Goal: Task Accomplishment & Management: Use online tool/utility

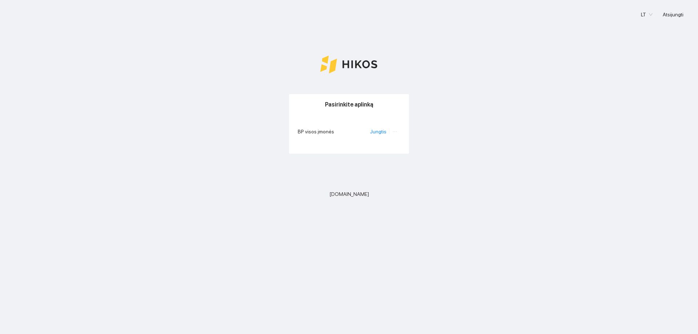
click at [377, 135] on li "Jungtis" at bounding box center [379, 132] width 19 height 8
click at [382, 131] on link "Jungtis" at bounding box center [378, 132] width 16 height 6
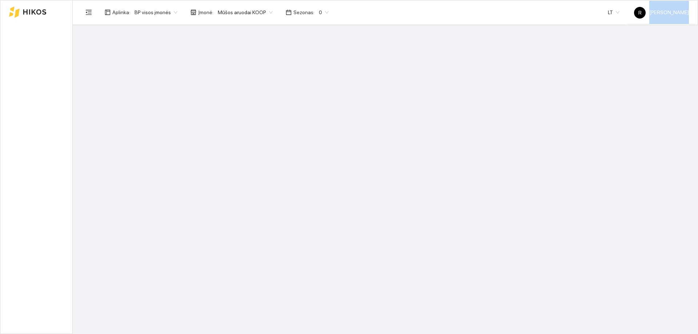
click at [382, 131] on main at bounding box center [385, 179] width 625 height 309
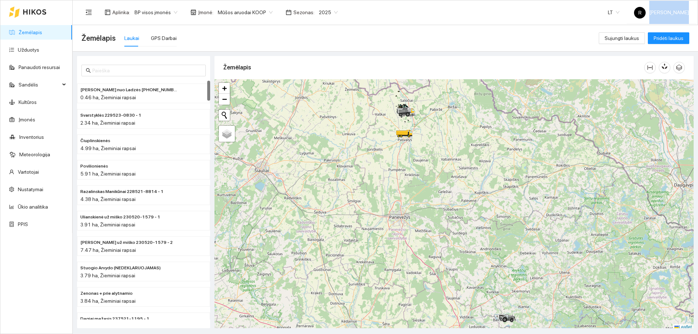
scroll to position [2, 0]
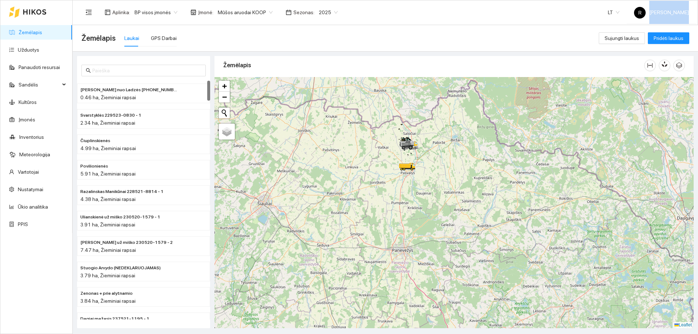
drag, startPoint x: 431, startPoint y: 146, endPoint x: 434, endPoint y: 185, distance: 39.7
click at [434, 185] on div at bounding box center [453, 202] width 479 height 251
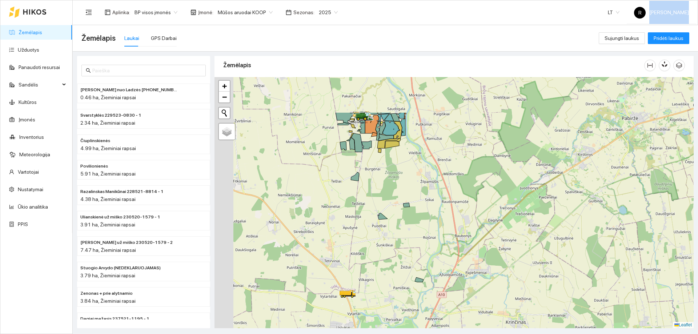
drag, startPoint x: 374, startPoint y: 113, endPoint x: 433, endPoint y: 205, distance: 109.0
click at [433, 205] on div at bounding box center [453, 202] width 479 height 251
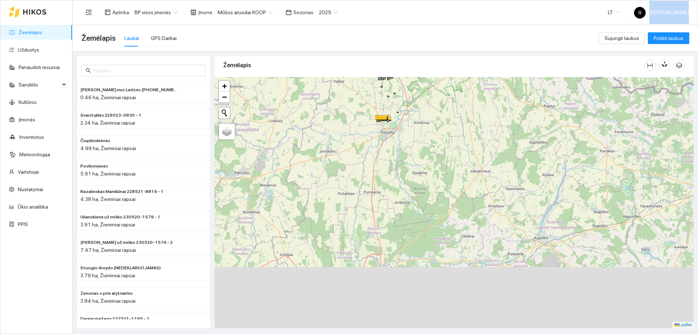
drag, startPoint x: 449, startPoint y: 270, endPoint x: 411, endPoint y: 109, distance: 165.9
click at [411, 109] on div at bounding box center [453, 202] width 479 height 251
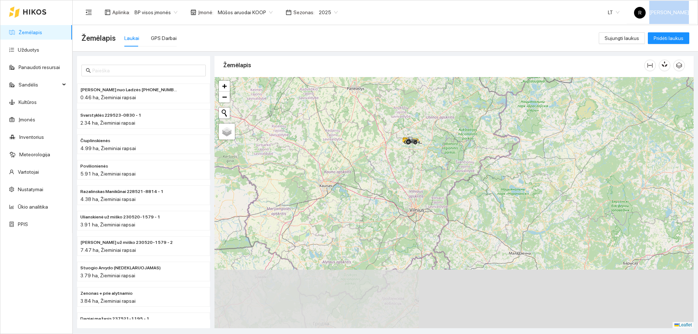
drag, startPoint x: 444, startPoint y: 212, endPoint x: 401, endPoint y: 141, distance: 82.9
click at [400, 134] on div at bounding box center [453, 202] width 479 height 251
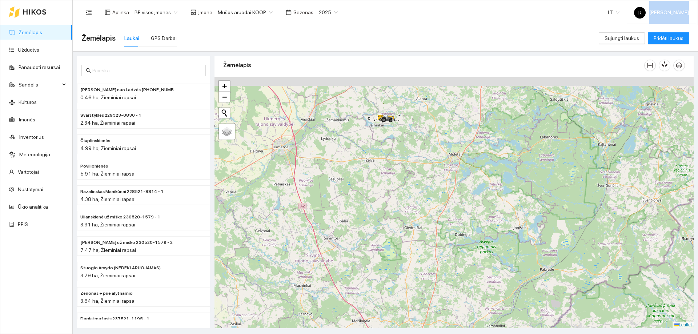
drag, startPoint x: 394, startPoint y: 120, endPoint x: 428, endPoint y: 189, distance: 76.4
click at [428, 189] on div at bounding box center [453, 202] width 479 height 251
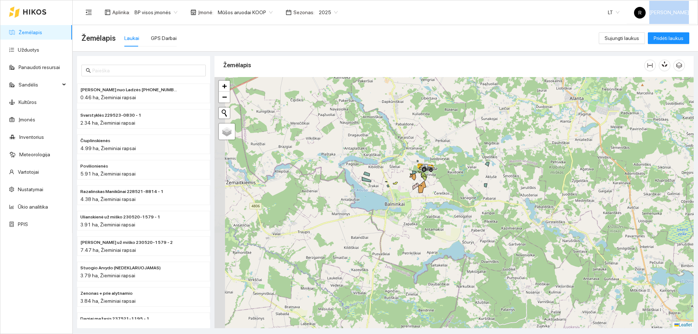
drag, startPoint x: 416, startPoint y: 169, endPoint x: 459, endPoint y: 204, distance: 55.8
click at [461, 213] on div at bounding box center [453, 202] width 479 height 251
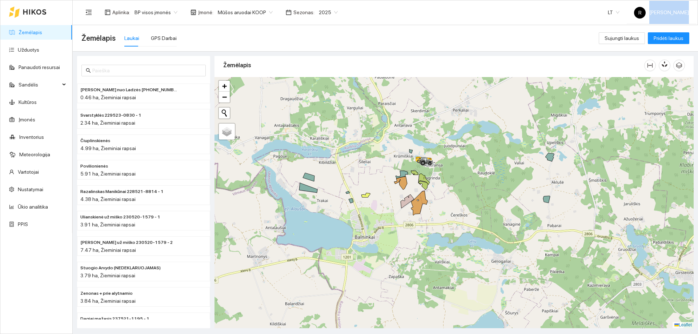
drag, startPoint x: 422, startPoint y: 170, endPoint x: 452, endPoint y: 200, distance: 42.7
click at [452, 200] on div at bounding box center [453, 202] width 479 height 251
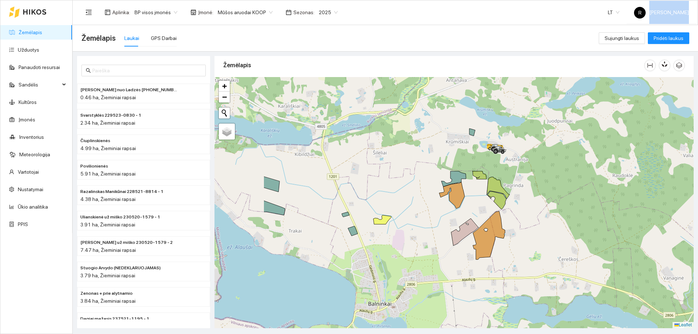
drag, startPoint x: 432, startPoint y: 174, endPoint x: 533, endPoint y: 197, distance: 103.5
click at [533, 197] on div at bounding box center [453, 202] width 479 height 251
